Goal: Information Seeking & Learning: Learn about a topic

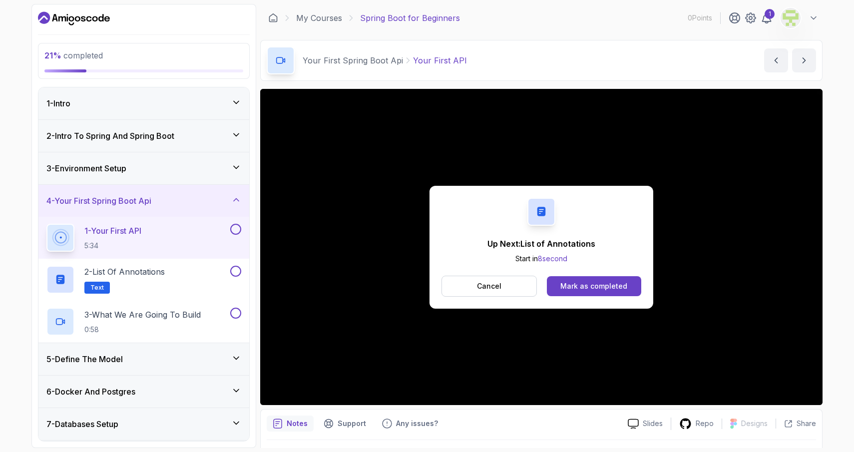
click at [581, 297] on div "Up Next: List of Annotations Start in 8 second Cancel Mark as completed" at bounding box center [542, 247] width 224 height 123
click at [581, 284] on div "Mark as completed" at bounding box center [593, 286] width 67 height 10
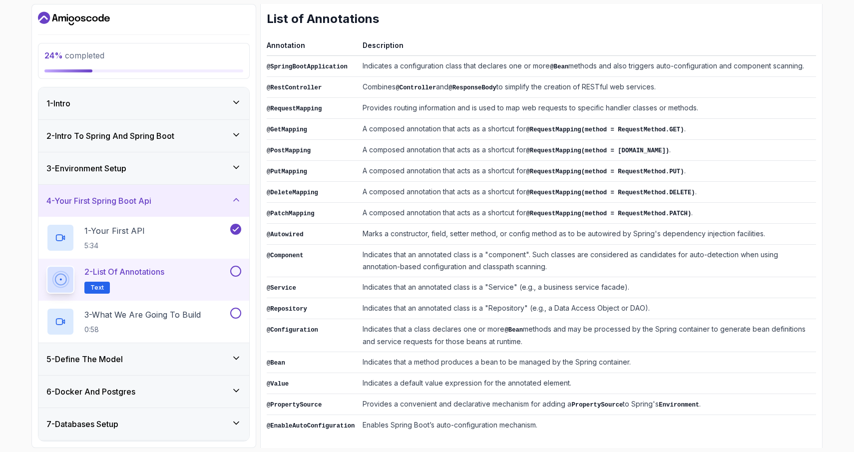
click at [237, 270] on button at bounding box center [235, 271] width 11 height 11
click at [136, 314] on p "3 - What We Are Going To Build" at bounding box center [142, 315] width 116 height 12
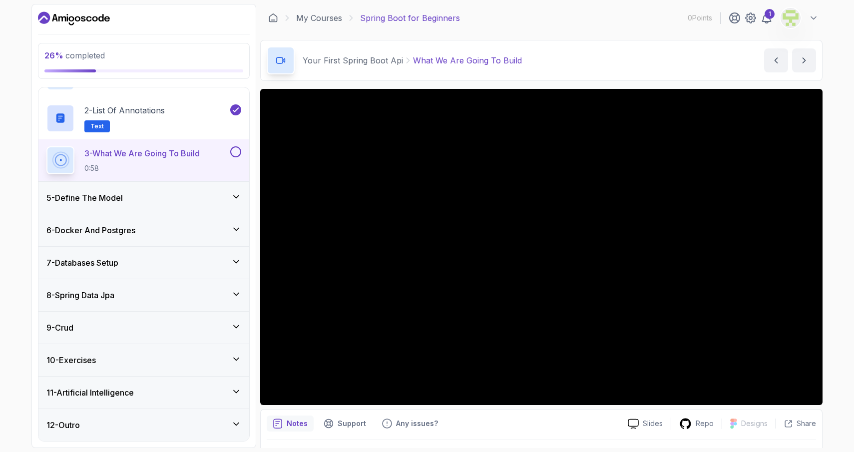
scroll to position [161, 0]
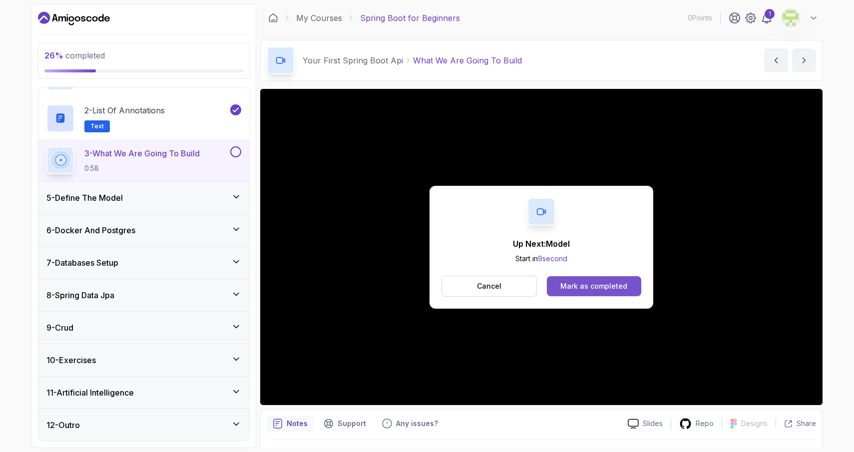
click at [608, 285] on div "Mark as completed" at bounding box center [593, 286] width 67 height 10
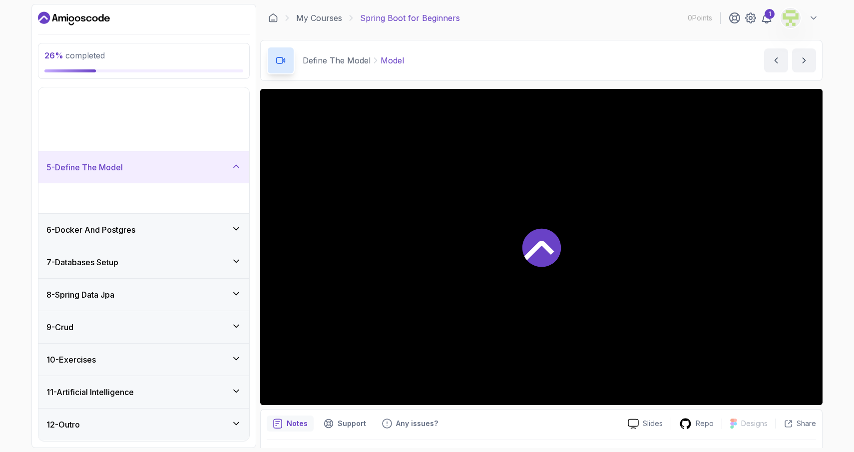
scroll to position [35, 0]
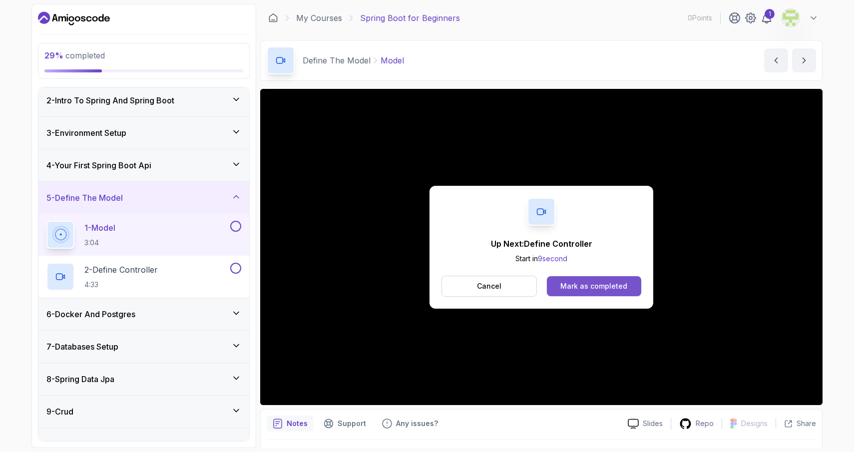
click at [602, 280] on button "Mark as completed" at bounding box center [594, 286] width 94 height 20
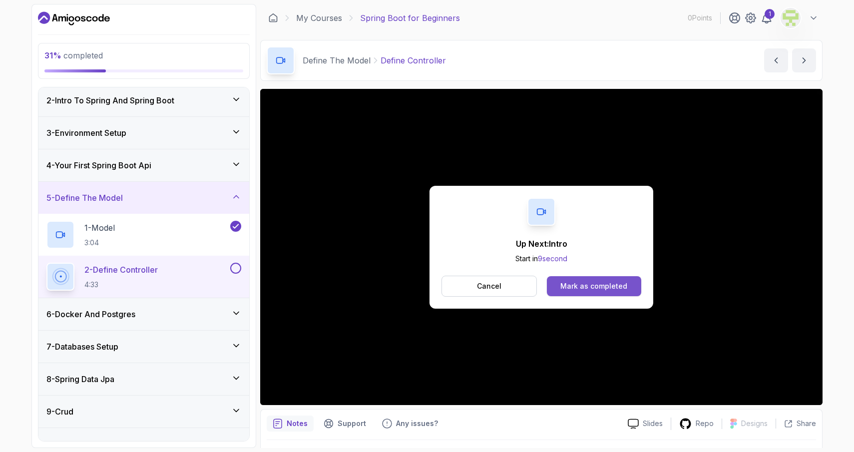
click at [578, 283] on div "Mark as completed" at bounding box center [593, 286] width 67 height 10
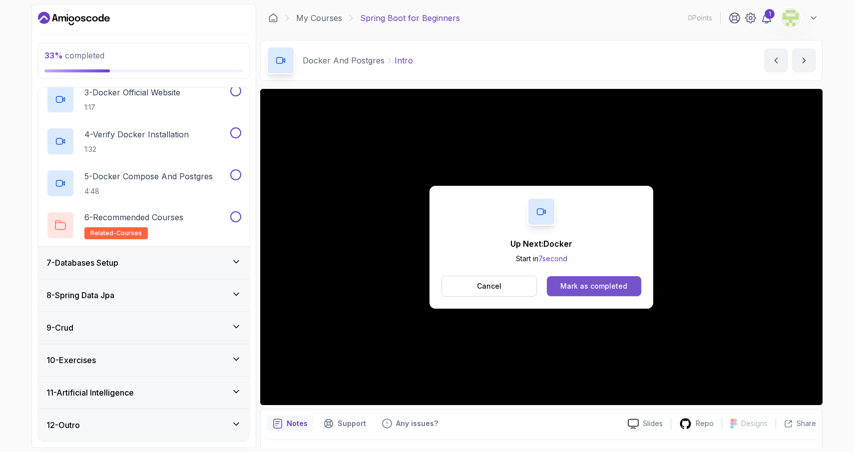
click at [572, 277] on button "Mark as completed" at bounding box center [594, 286] width 94 height 20
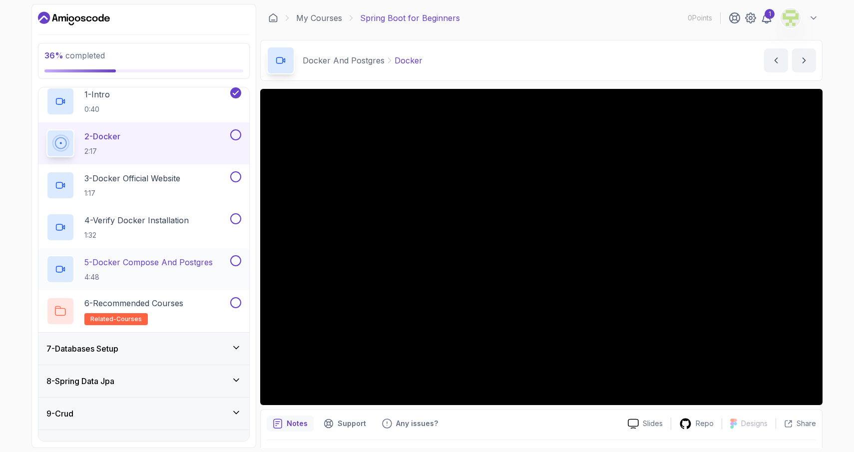
scroll to position [199, 0]
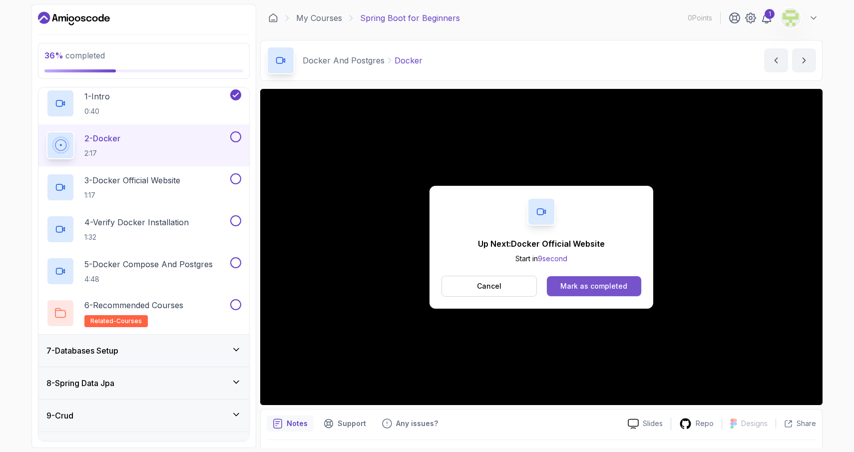
click at [563, 291] on button "Mark as completed" at bounding box center [594, 286] width 94 height 20
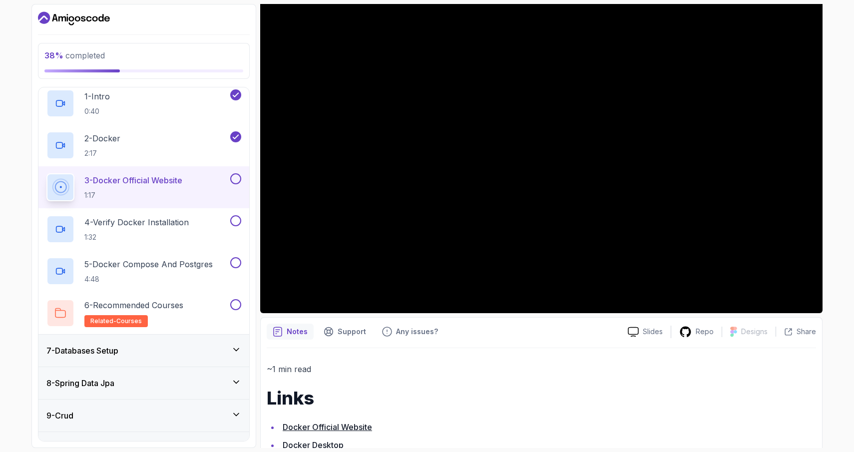
scroll to position [89, 0]
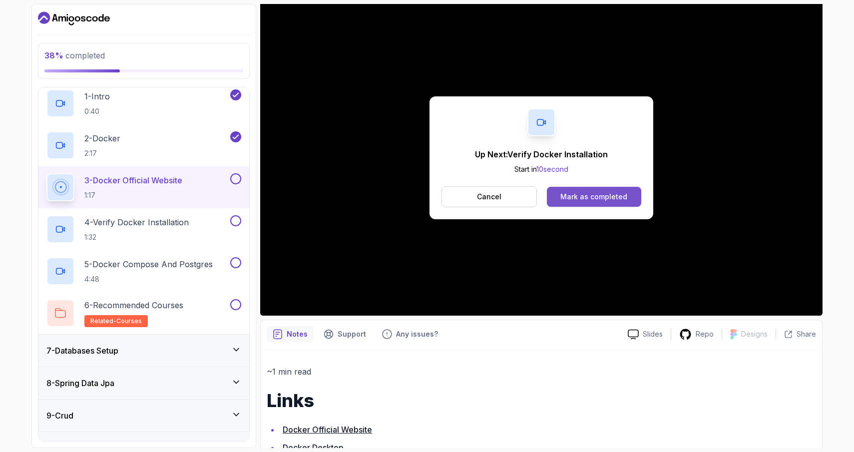
click at [621, 194] on div "Mark as completed" at bounding box center [593, 197] width 67 height 10
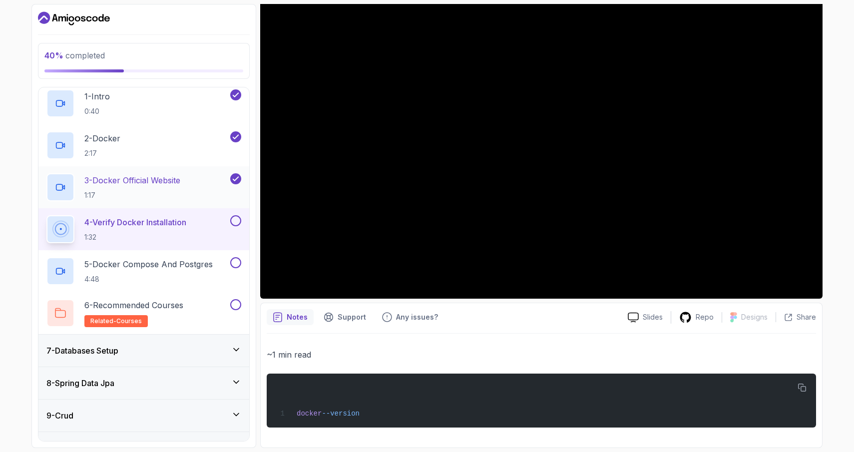
click at [121, 194] on p "1:17" at bounding box center [132, 195] width 96 height 10
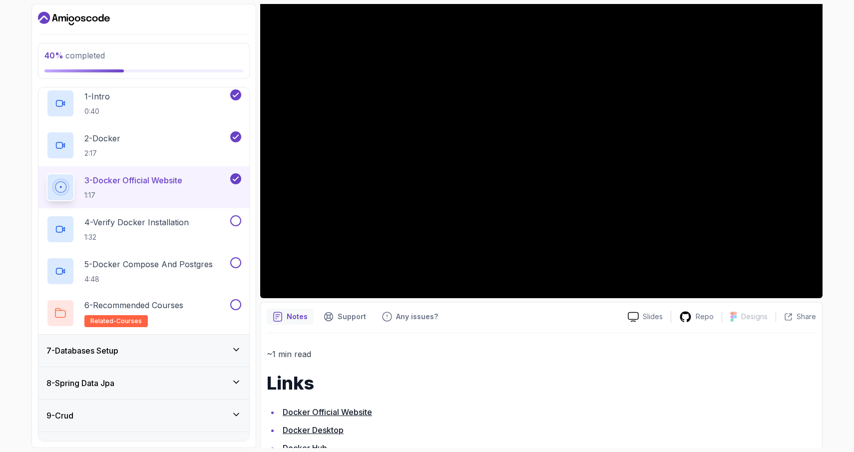
click at [315, 411] on link "Docker Official Website" at bounding box center [327, 412] width 89 height 10
click at [113, 230] on h2 "4 - Verify Docker Installation 1:32" at bounding box center [136, 229] width 104 height 26
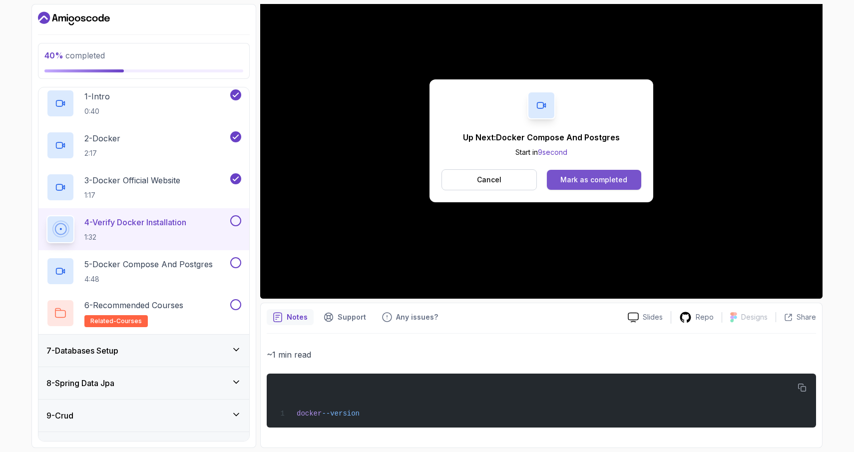
click at [580, 189] on button "Mark as completed" at bounding box center [594, 180] width 94 height 20
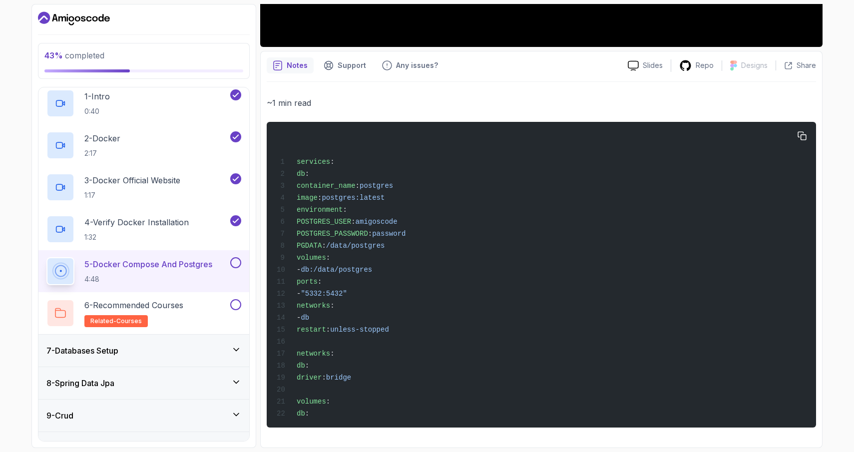
scroll to position [369, 0]
drag, startPoint x: 333, startPoint y: 416, endPoint x: 343, endPoint y: 408, distance: 12.5
click at [343, 408] on div "services : db : container_name : postgres image : postgres:latest environment :…" at bounding box center [541, 275] width 533 height 294
click at [803, 128] on button "button" at bounding box center [802, 136] width 16 height 16
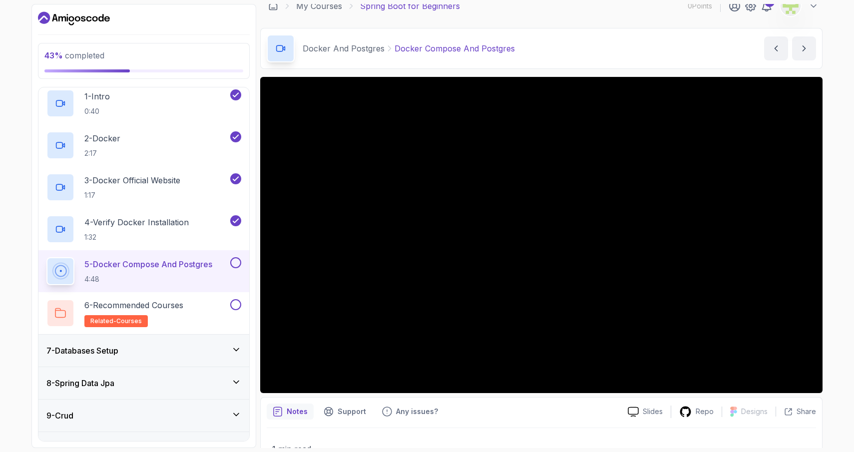
scroll to position [12, 0]
